Goal: Check status: Check status

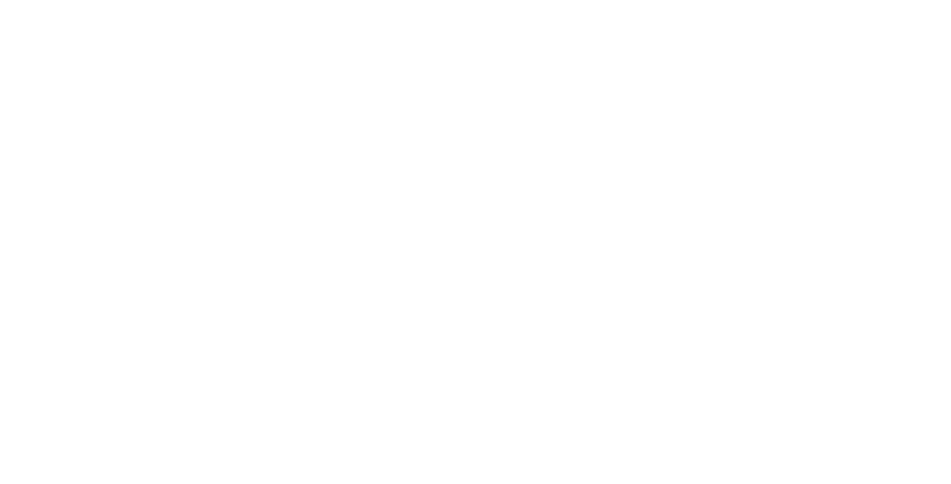
click at [848, 106] on div at bounding box center [475, 242] width 951 height 484
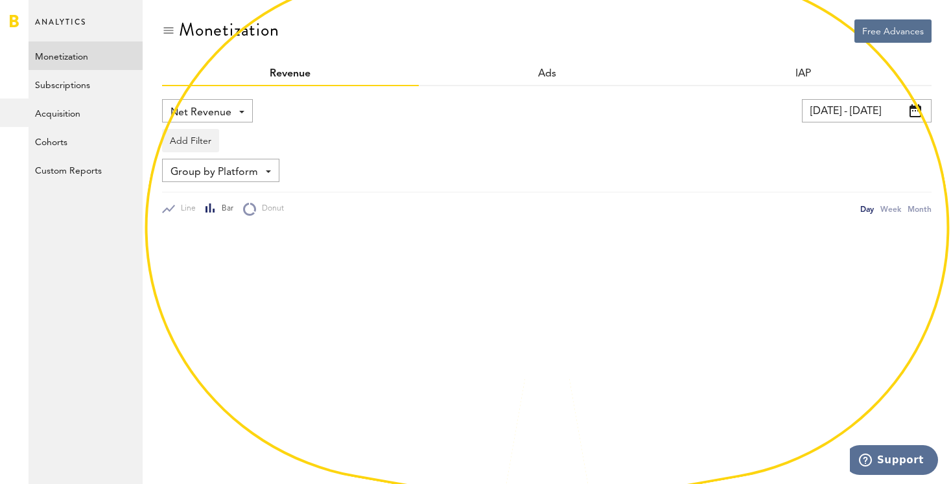
click at [848, 112] on input "[DATE] - [DATE]" at bounding box center [867, 110] width 130 height 23
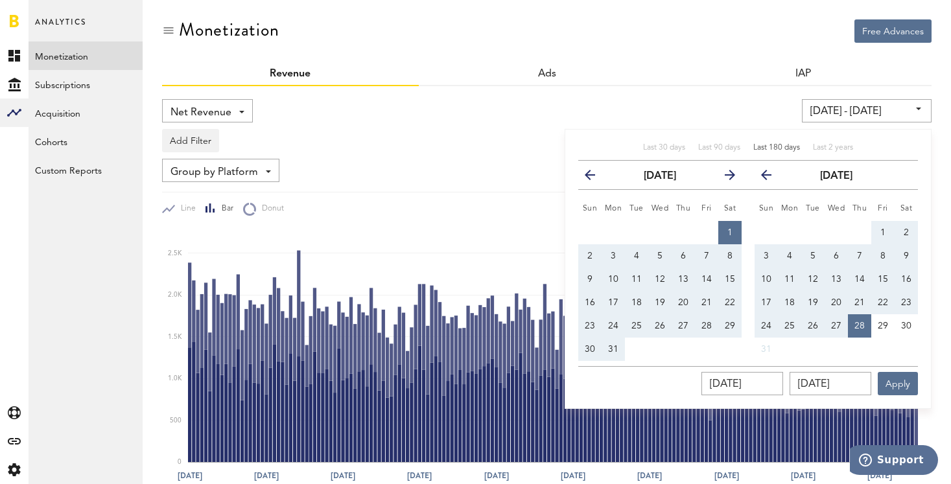
click at [775, 145] on span "Last 180 days" at bounding box center [776, 148] width 47 height 8
type input "[DATE] - [DATE]"
type input "[DATE]"
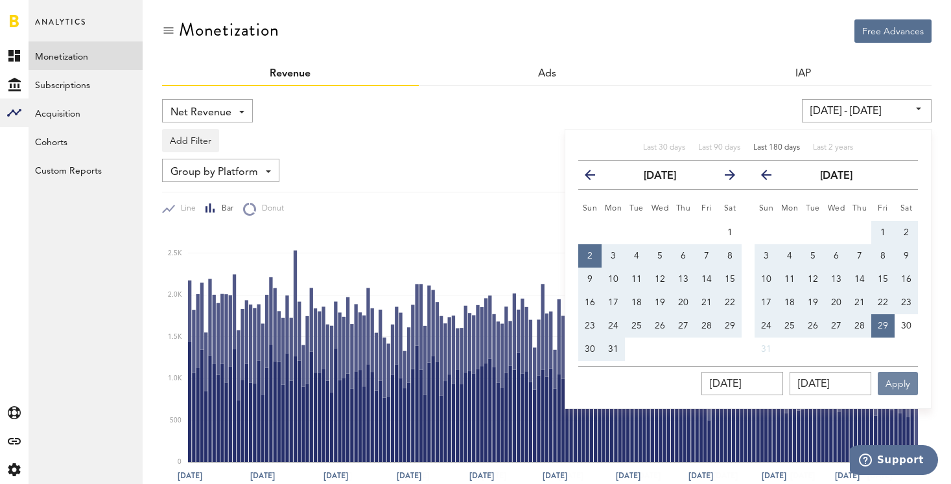
click at [900, 382] on button "Apply" at bounding box center [898, 383] width 40 height 23
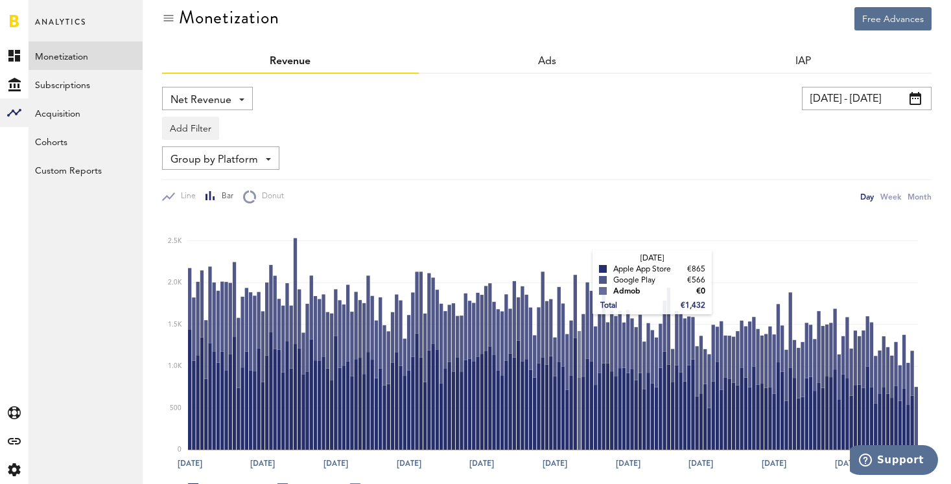
scroll to position [10, 0]
